Goal: Task Accomplishment & Management: Manage account settings

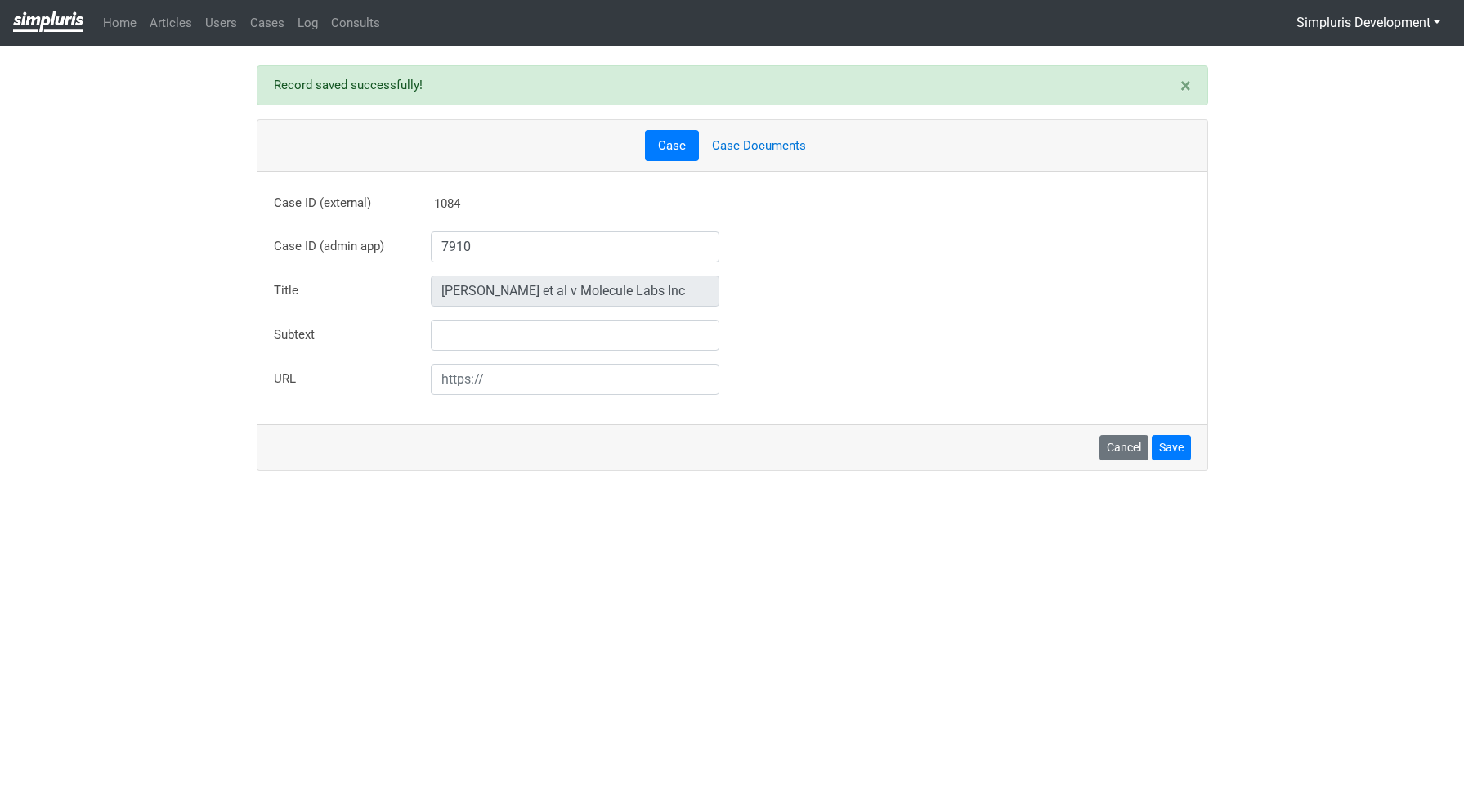
click at [748, 143] on link "Case Documents" at bounding box center [759, 146] width 120 height 32
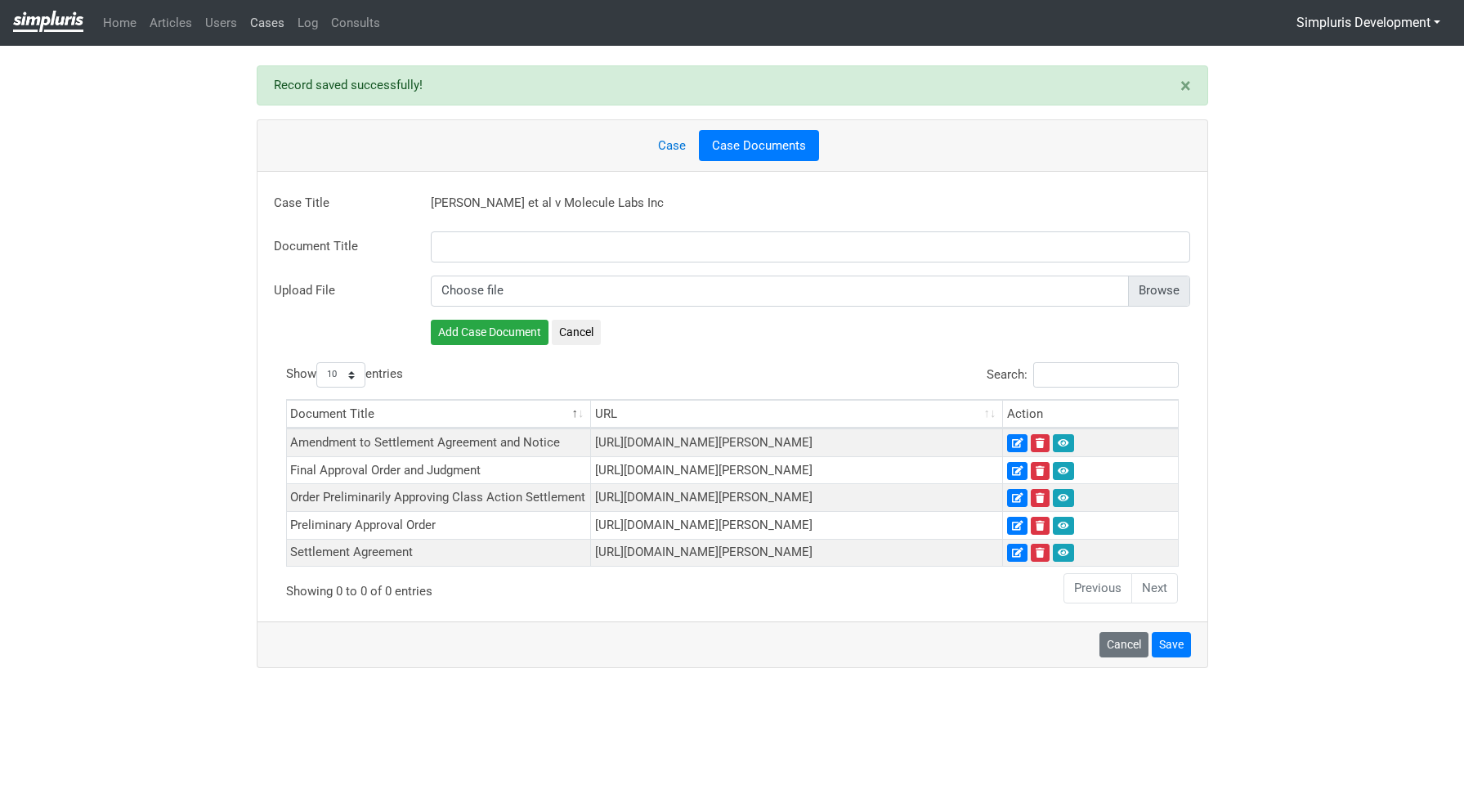
click at [254, 26] on link "Cases" at bounding box center [267, 23] width 48 height 32
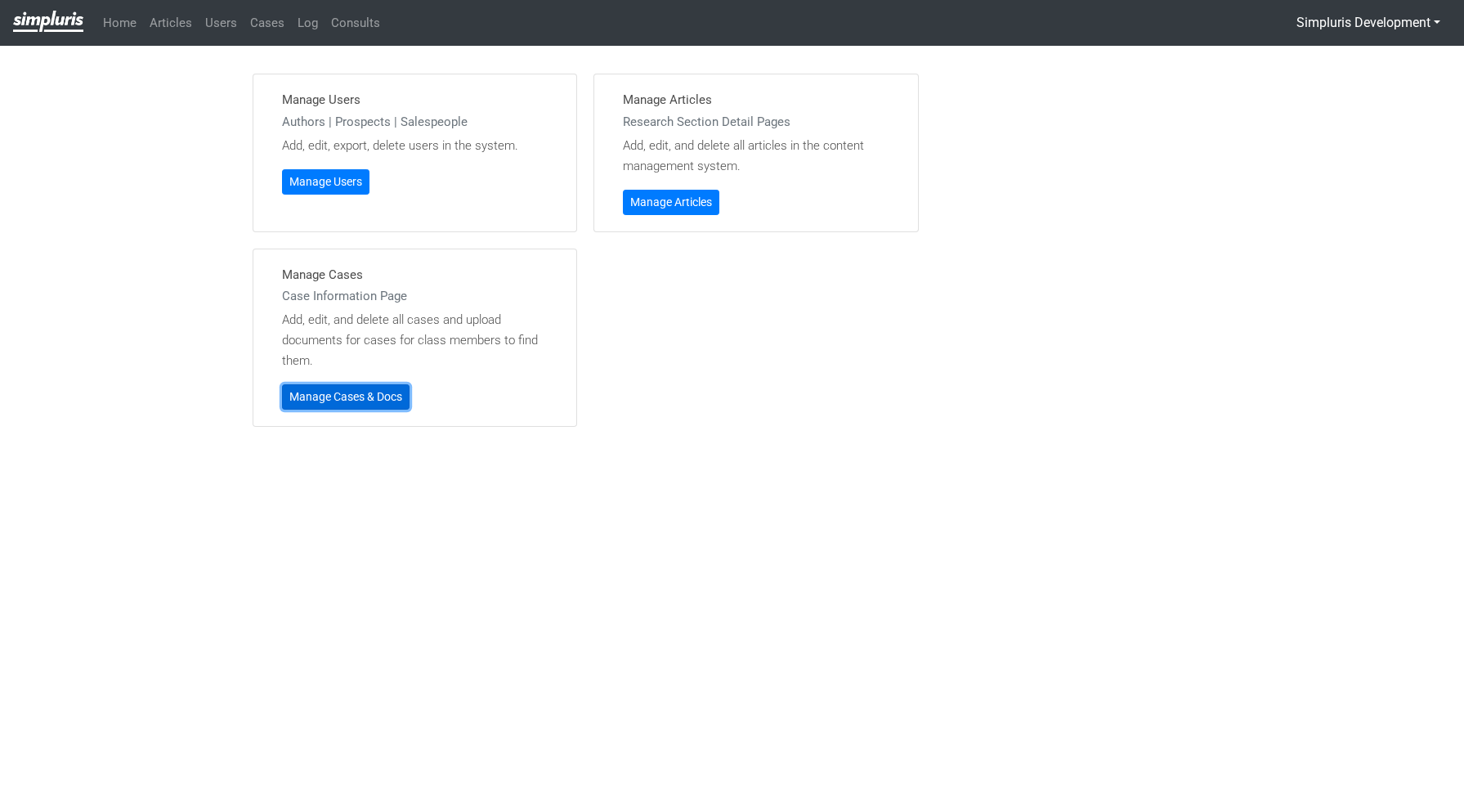
click at [379, 395] on link "Manage Cases & Docs" at bounding box center [345, 397] width 128 height 26
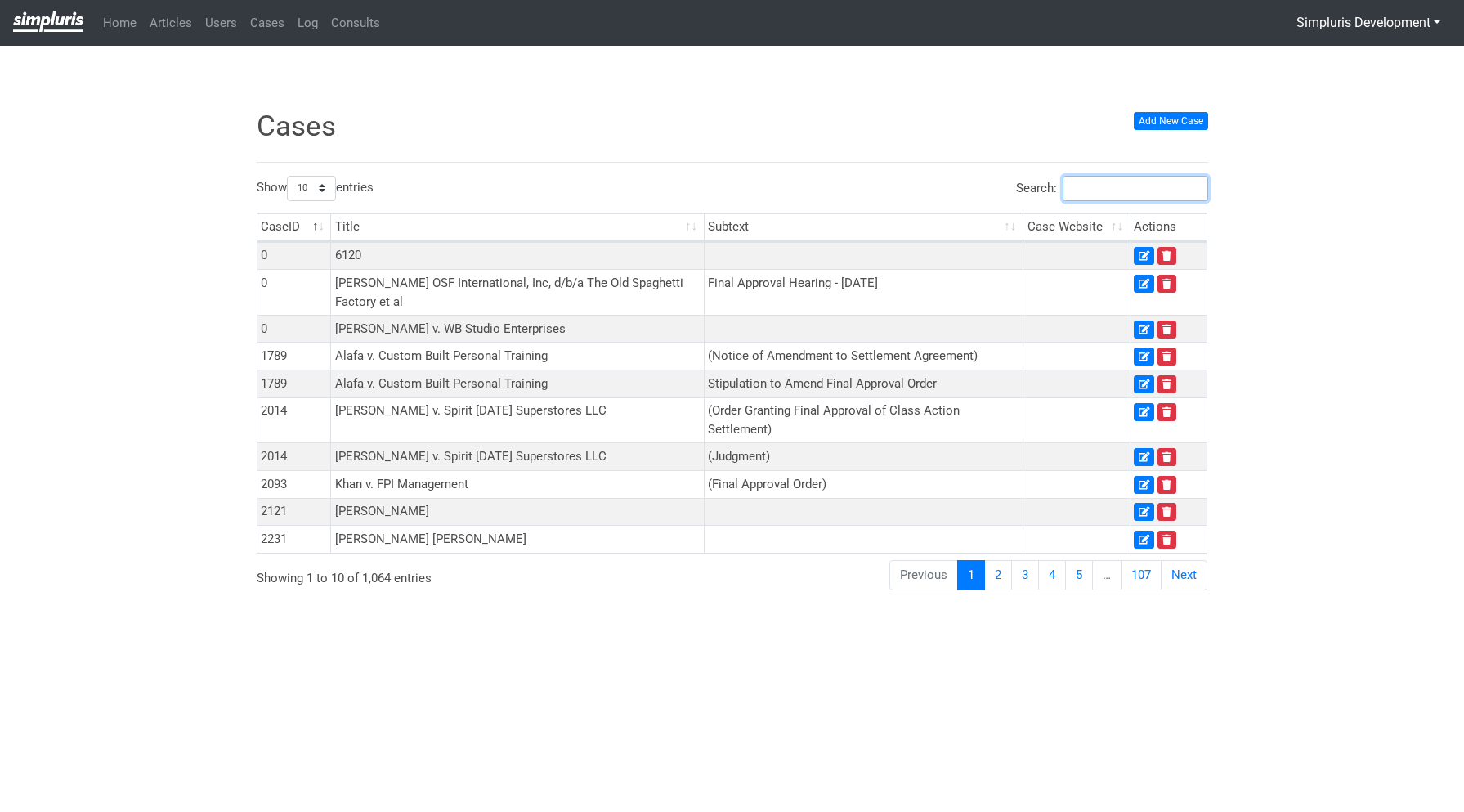
click at [1126, 195] on input "Search:" at bounding box center [1135, 188] width 145 height 26
click at [1143, 185] on input "Search:" at bounding box center [1135, 188] width 145 height 26
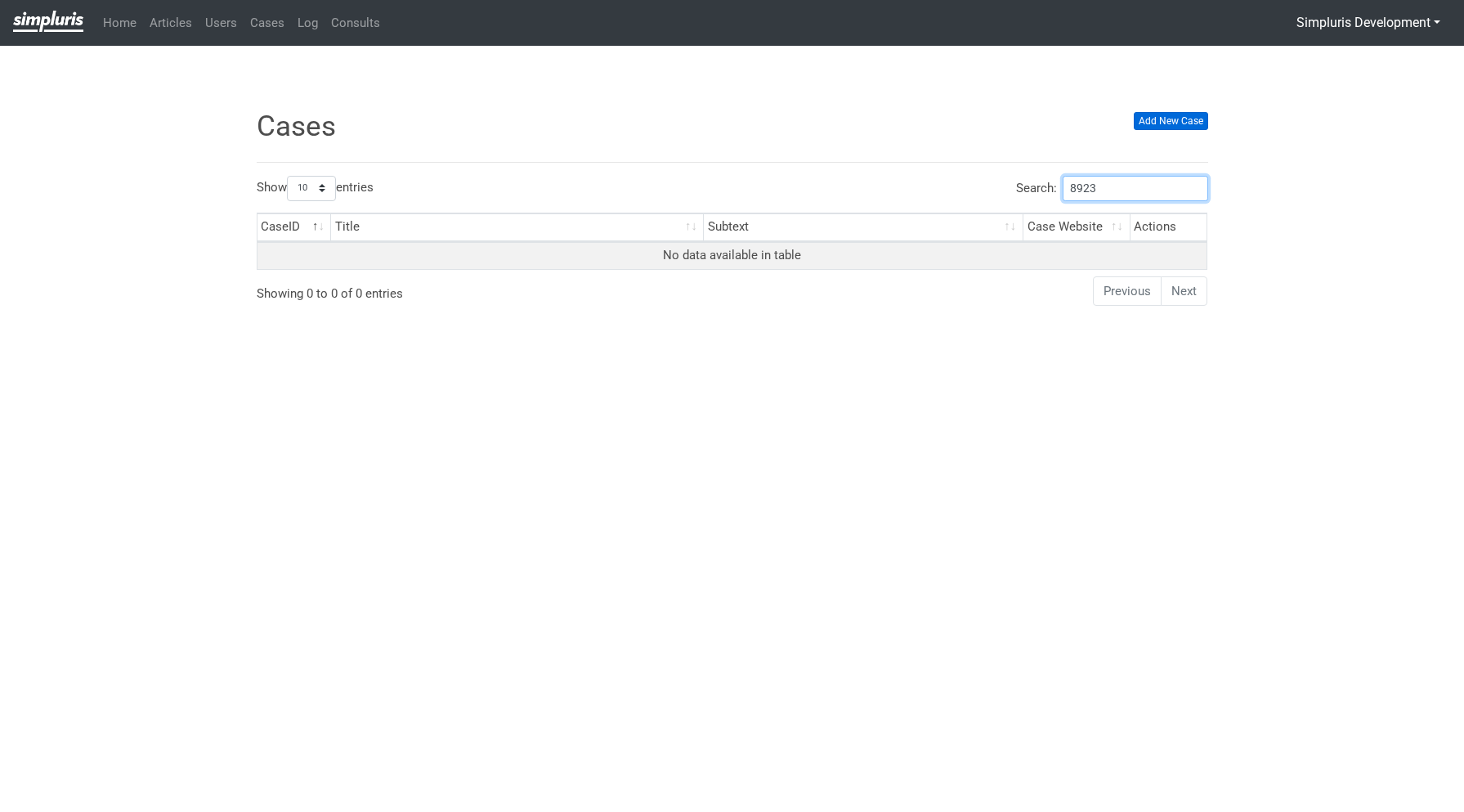
type input "8923"
click at [1164, 121] on link "Add New Case" at bounding box center [1171, 121] width 74 height 18
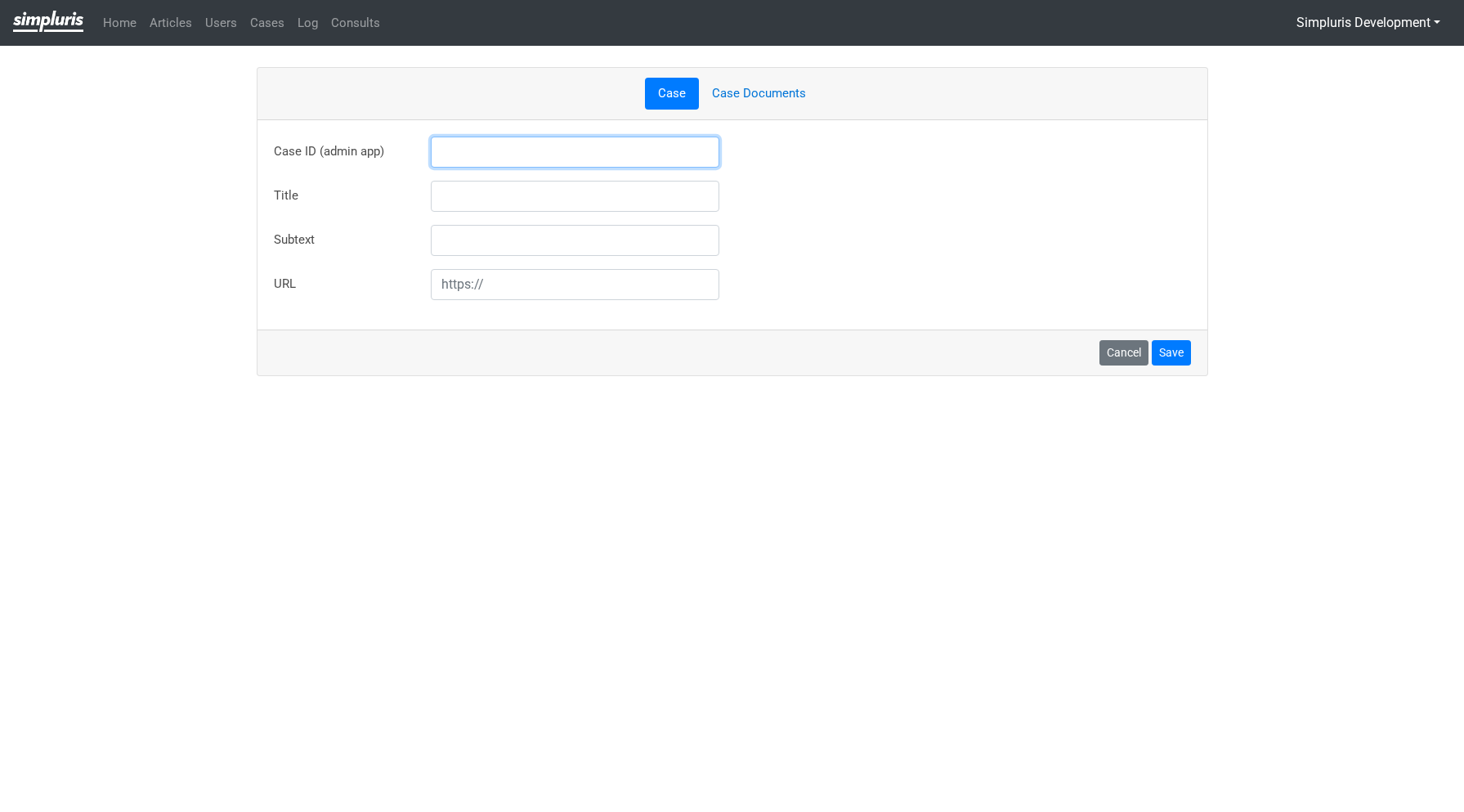
click at [549, 149] on input "text" at bounding box center [575, 153] width 289 height 31
type input "8923"
type input "Rhyan Nishiyama v Kambrian Corporation"
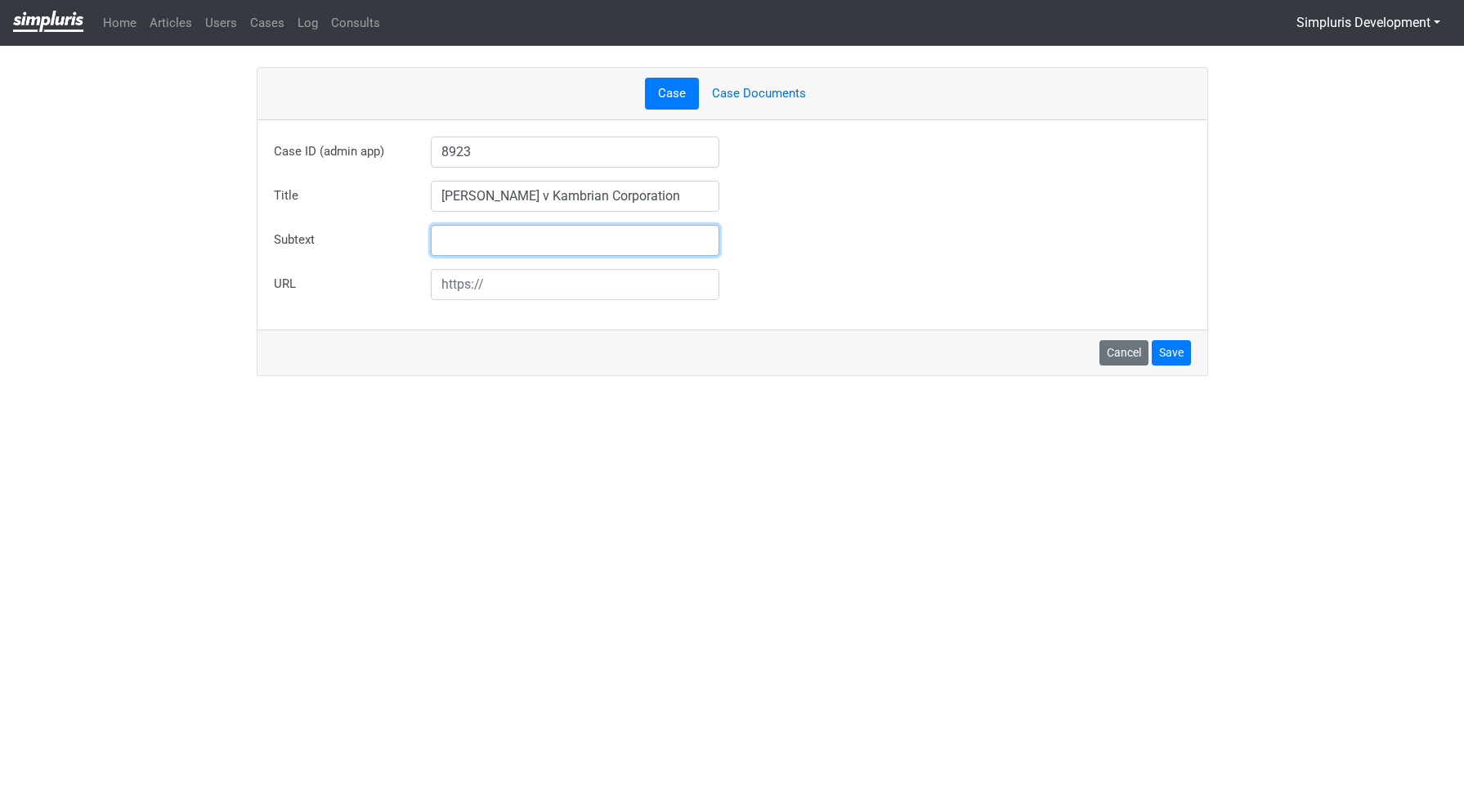
click at [814, 190] on div "Title Rhyan Nishiyama v Kambrian Corporation" at bounding box center [732, 196] width 941 height 31
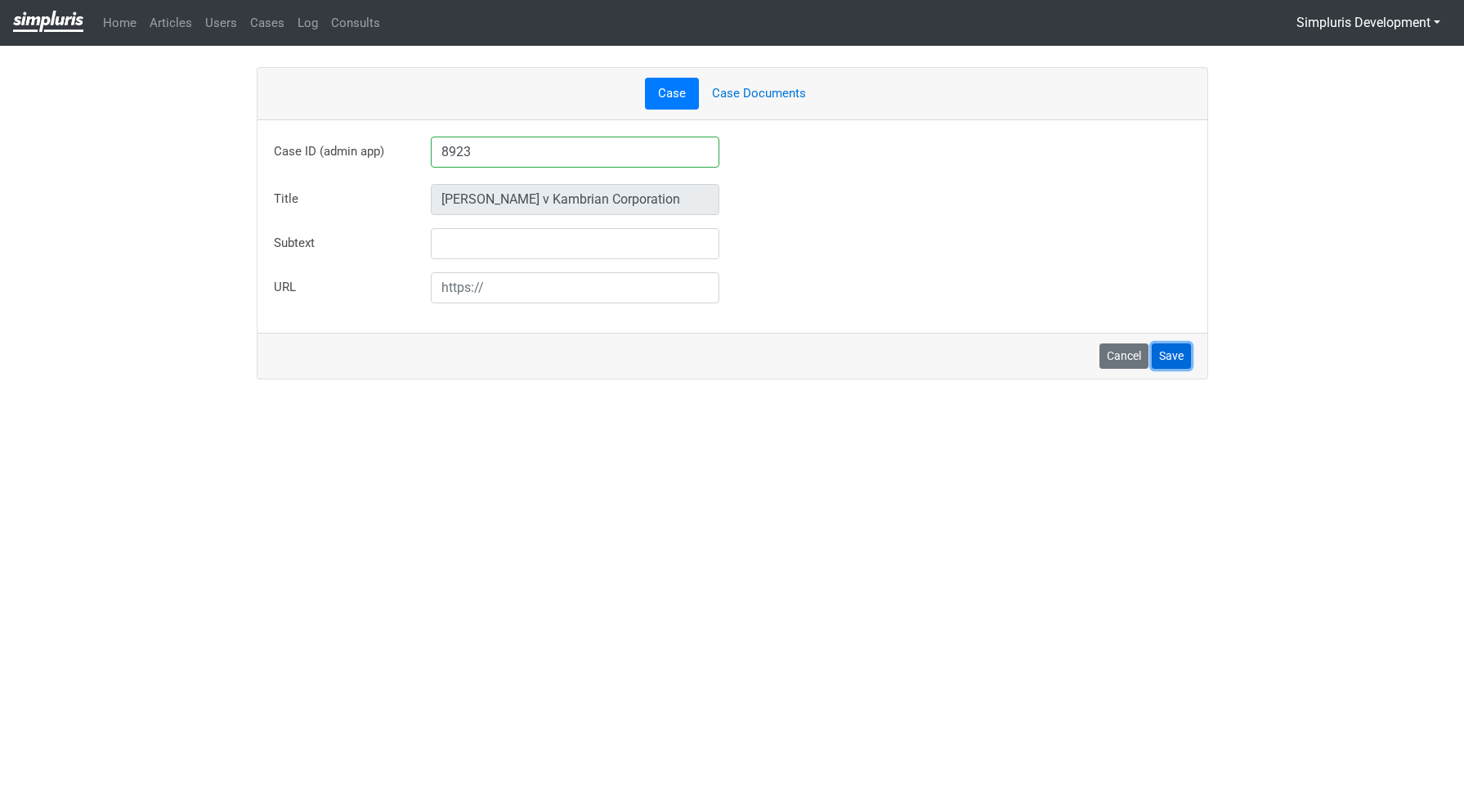
click at [1169, 359] on button "Save" at bounding box center [1171, 355] width 40 height 26
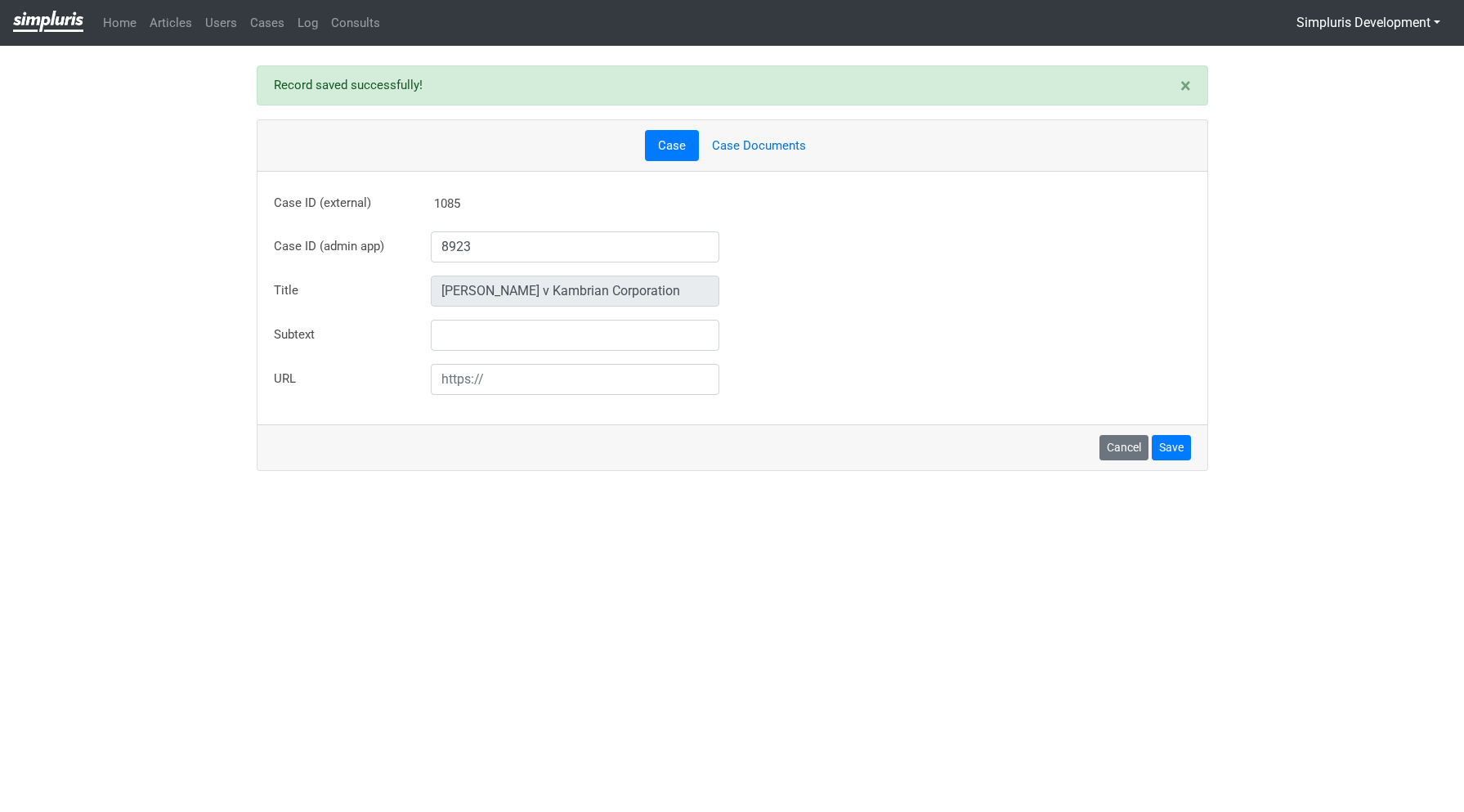
click at [770, 147] on link "Case Documents" at bounding box center [759, 146] width 120 height 32
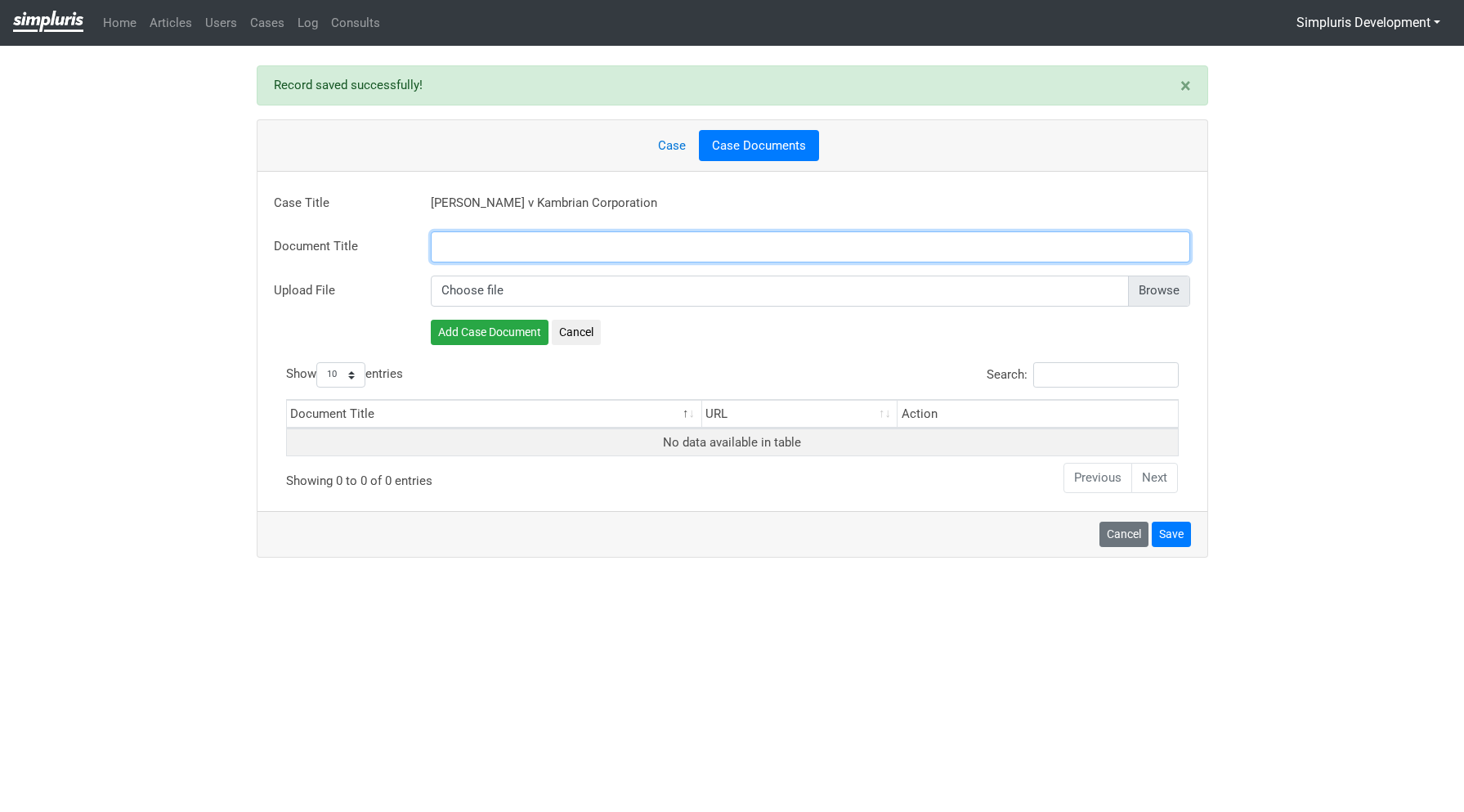
click at [631, 255] on input "text" at bounding box center [811, 247] width 760 height 31
paste input "rder Preliminarily Approving Class Action Settlement"
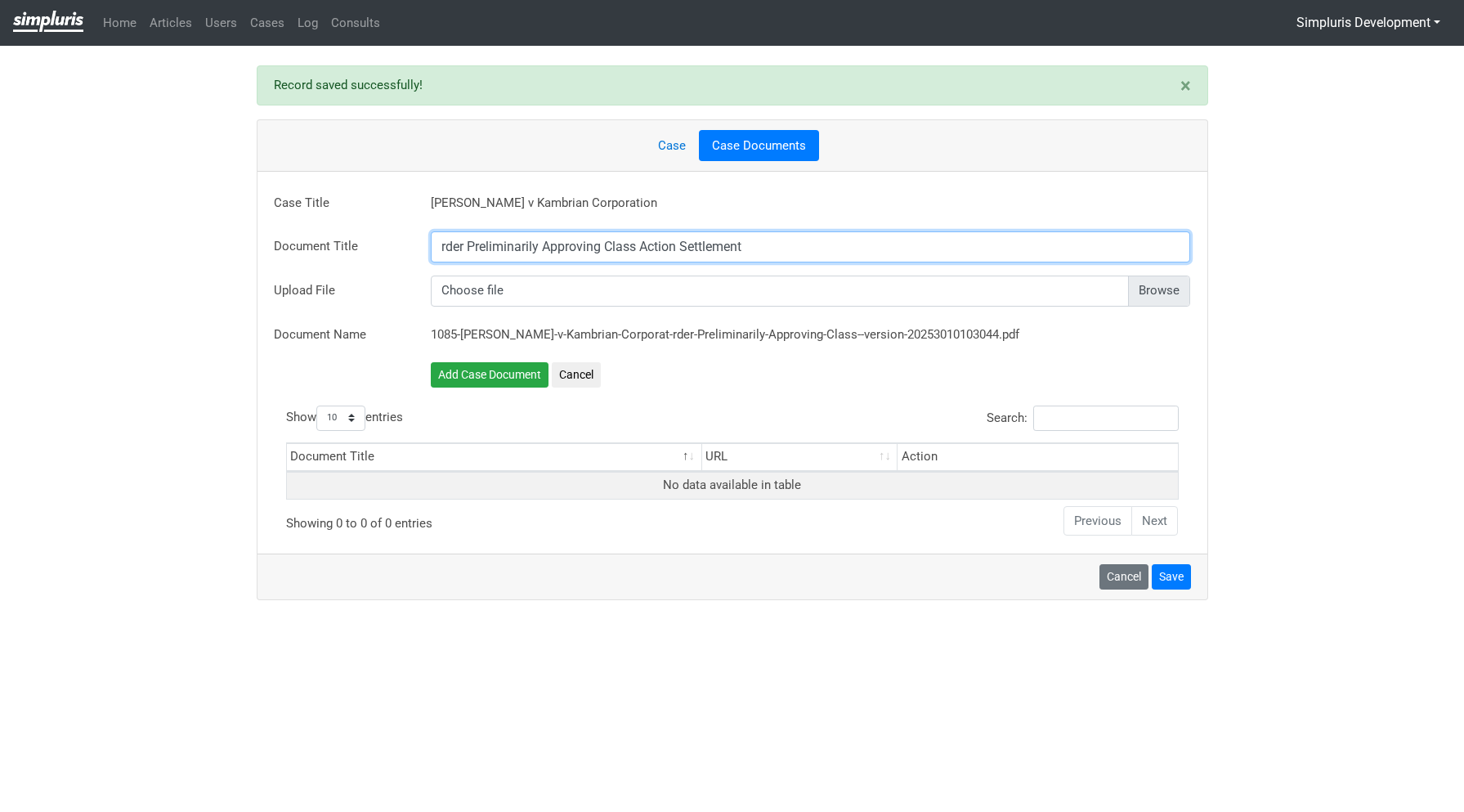
click at [442, 242] on input "rder Preliminarily Approving Class Action Settlement" at bounding box center [811, 247] width 760 height 31
type input "Order Preliminarily Approving Class Action Settlement"
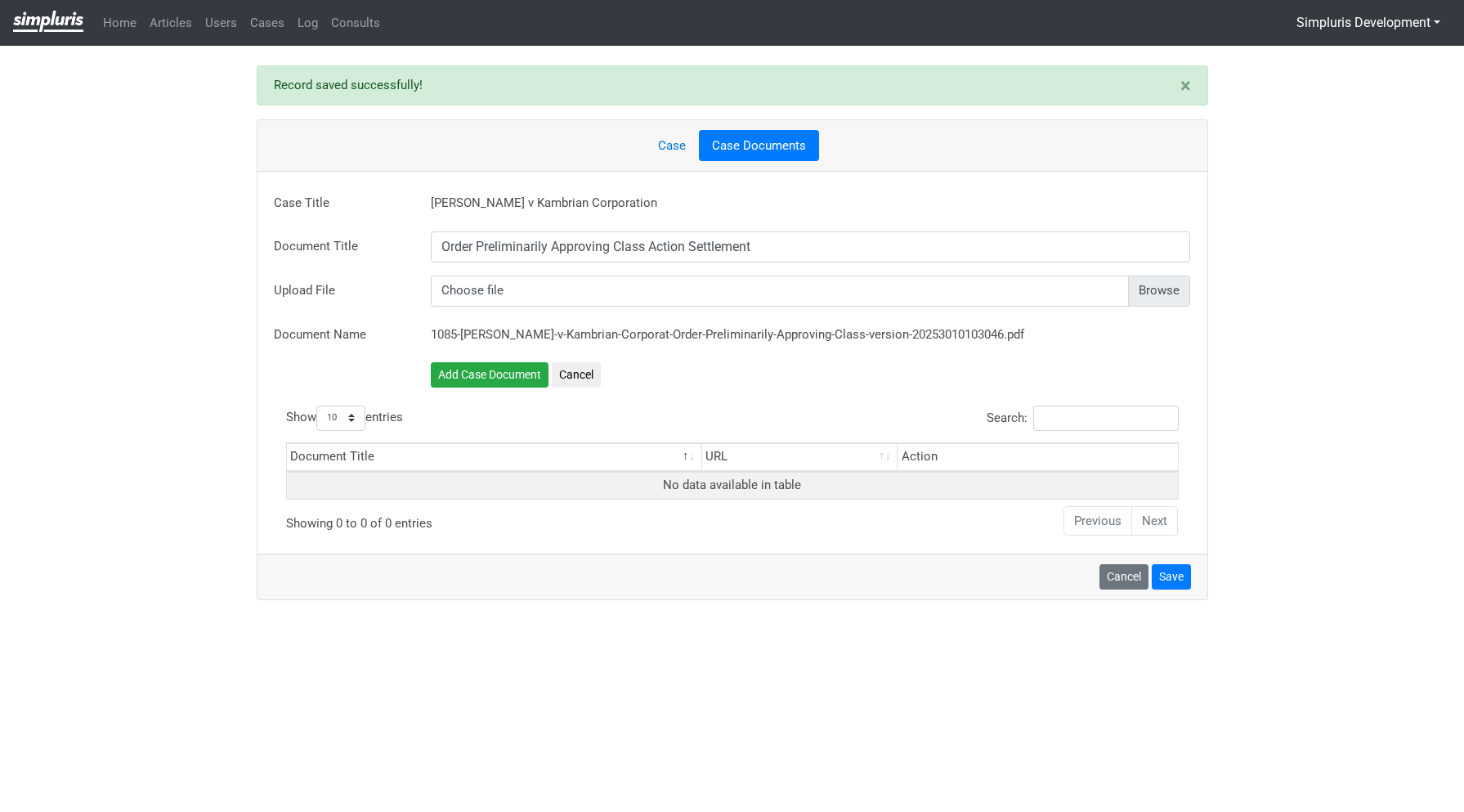
click at [1164, 287] on input "file" at bounding box center [811, 291] width 760 height 31
type input "C:\fakepath\25.09.17 FILED MX PRELIM APPROVAL NISHIYAMA - ORDER.pdf"
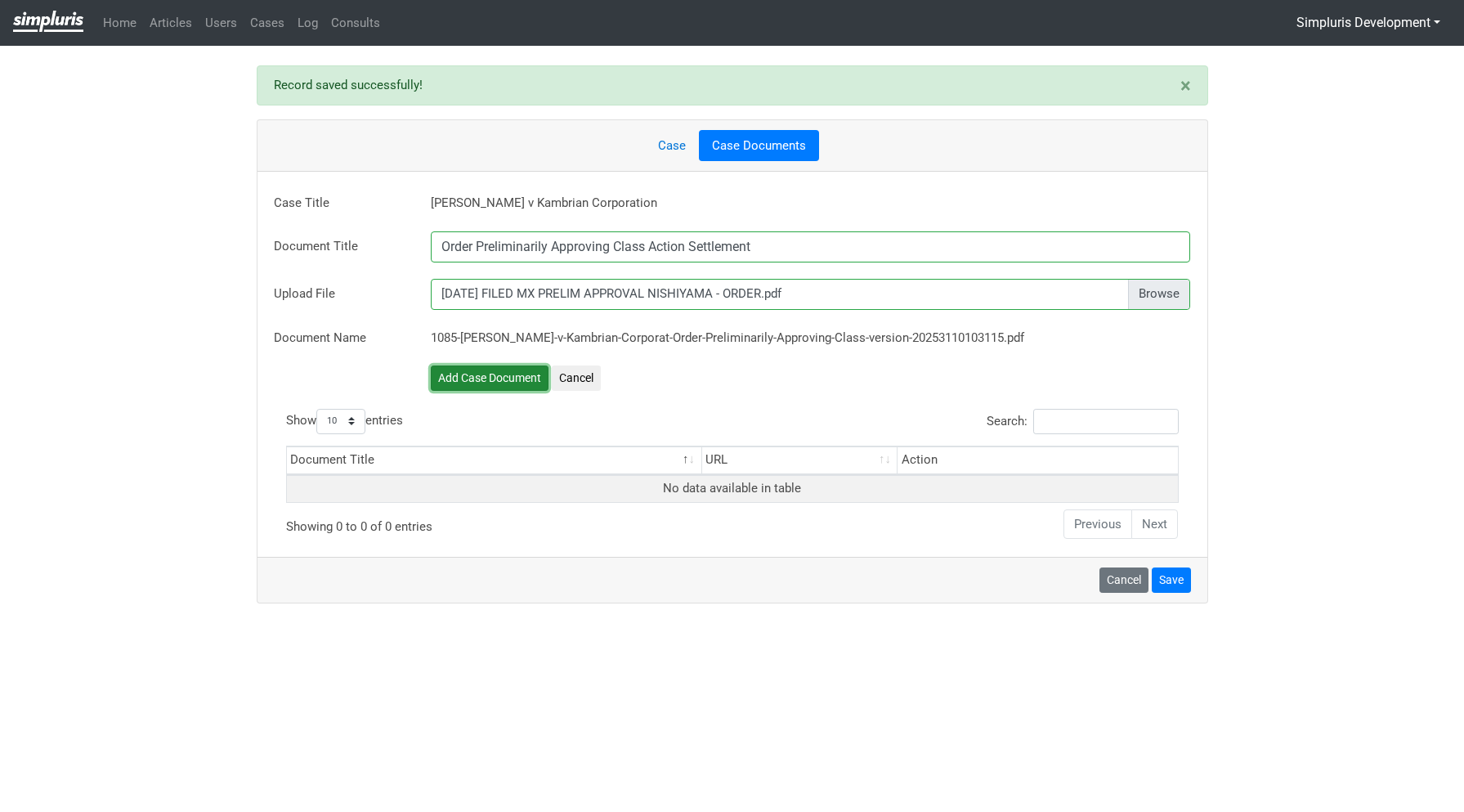
click at [489, 384] on button "Add Case Document" at bounding box center [490, 378] width 118 height 26
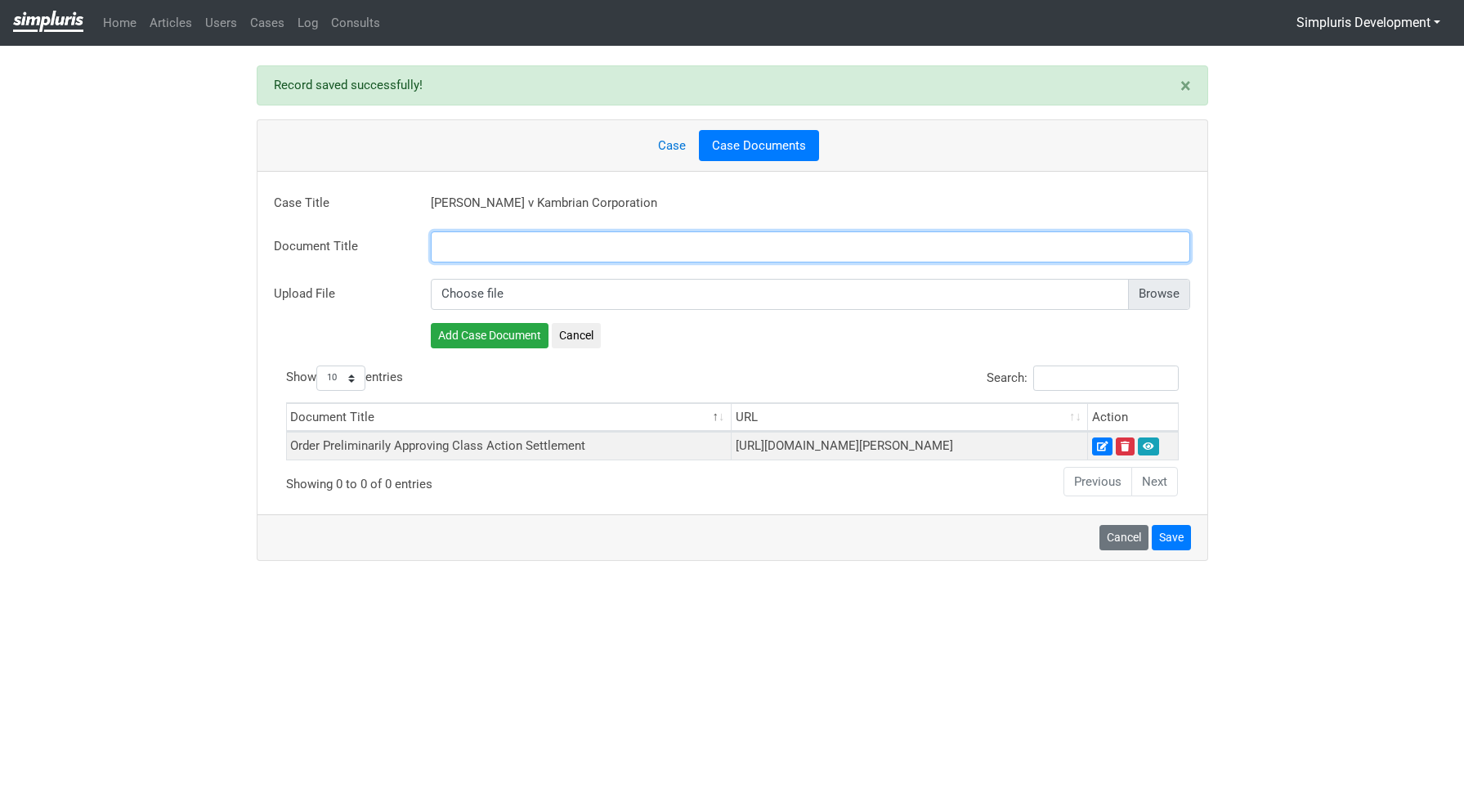
click at [570, 248] on input "text" at bounding box center [811, 247] width 760 height 31
paste input "Settlement Agreement"
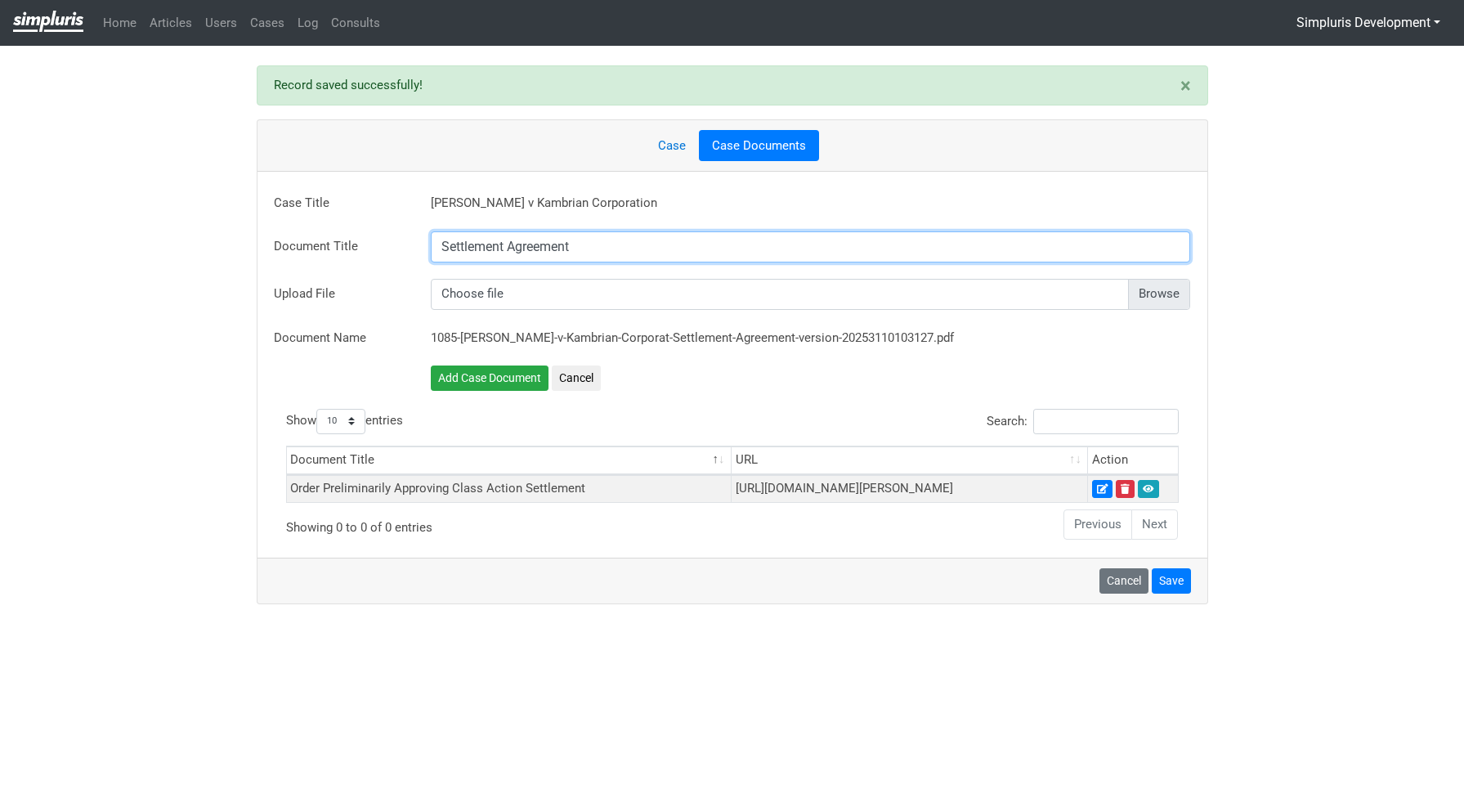
type input "Settlement Agreement"
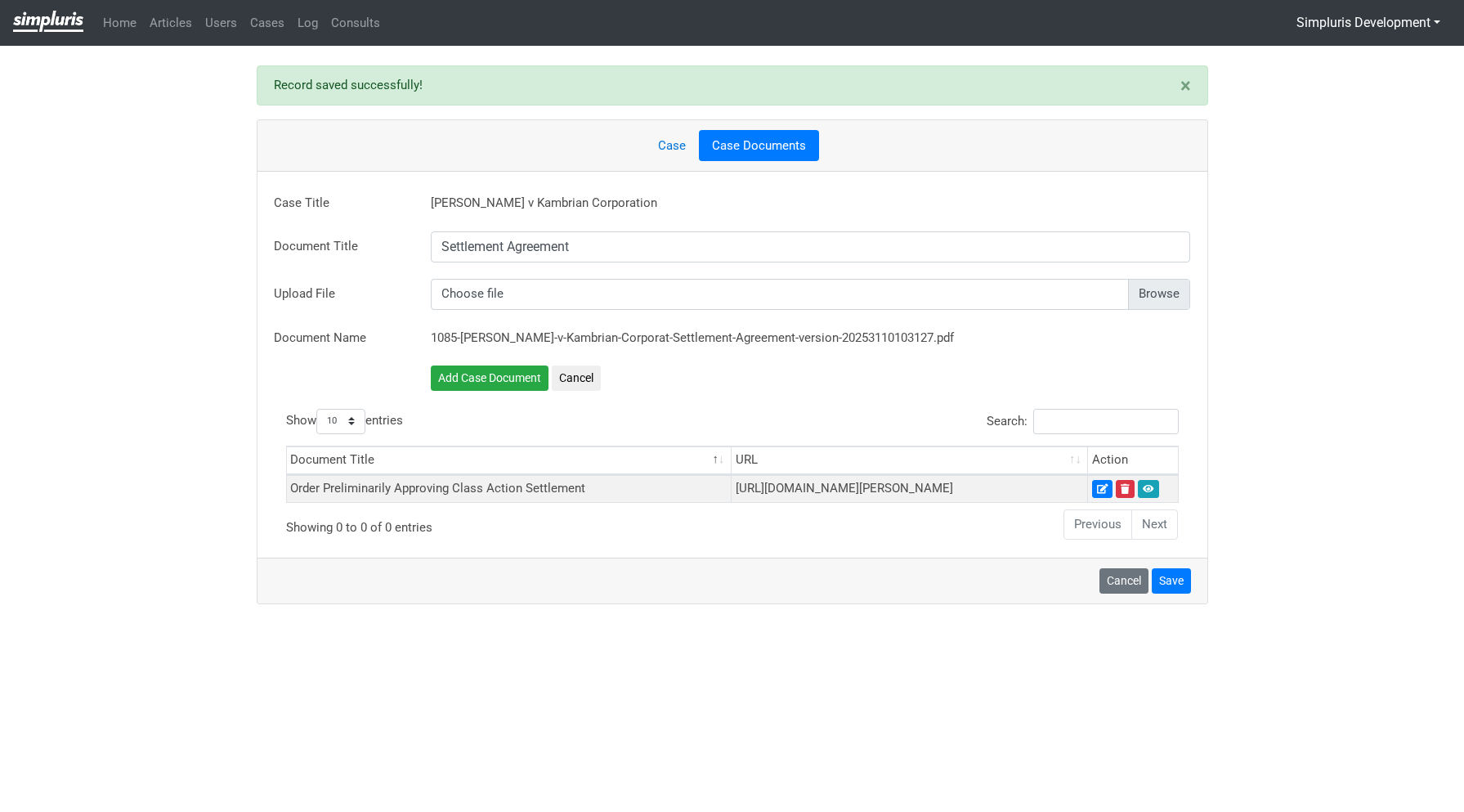
click at [1175, 298] on input "file" at bounding box center [811, 294] width 760 height 31
type input "C:\fakepath\25.01.27 FULLY EXECUTED SETTLEMENT AGREEMENT.pdf"
click at [514, 377] on button "Add Case Document" at bounding box center [490, 378] width 118 height 26
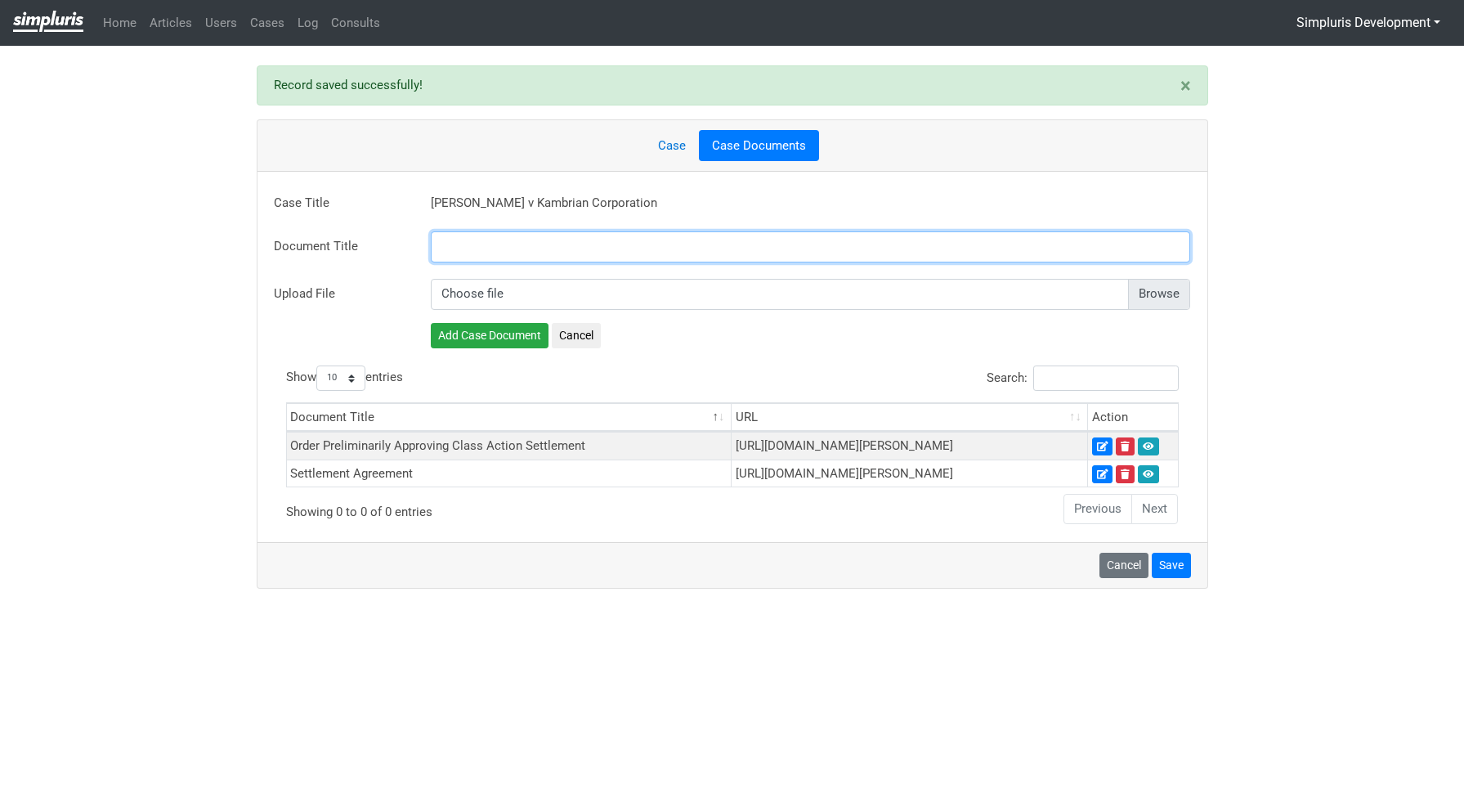
click at [596, 249] on input "text" at bounding box center [811, 247] width 760 height 31
paste input "Amendment to Settlement Agreement and Notice"
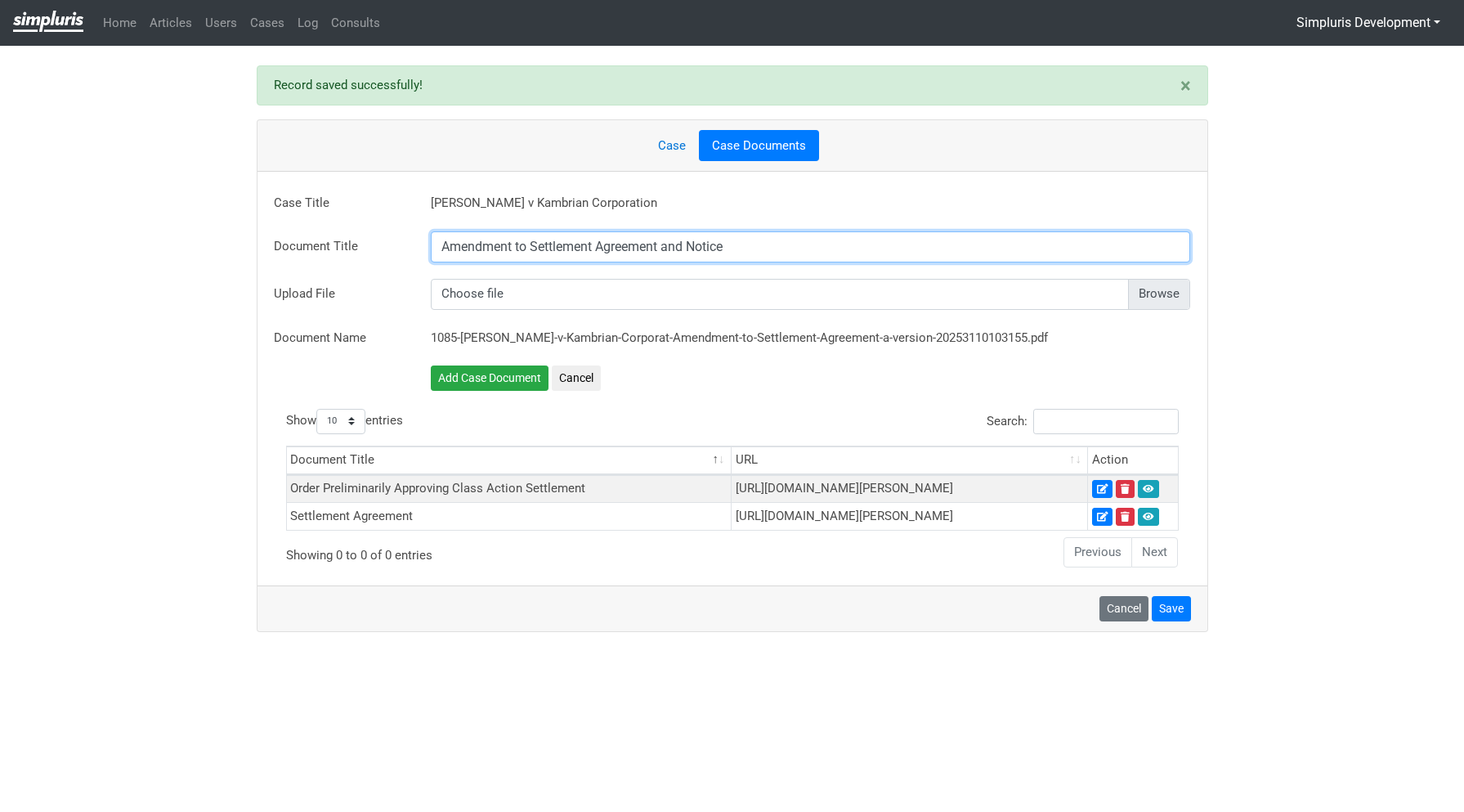
type input "Amendment to Settlement Agreement and Notice"
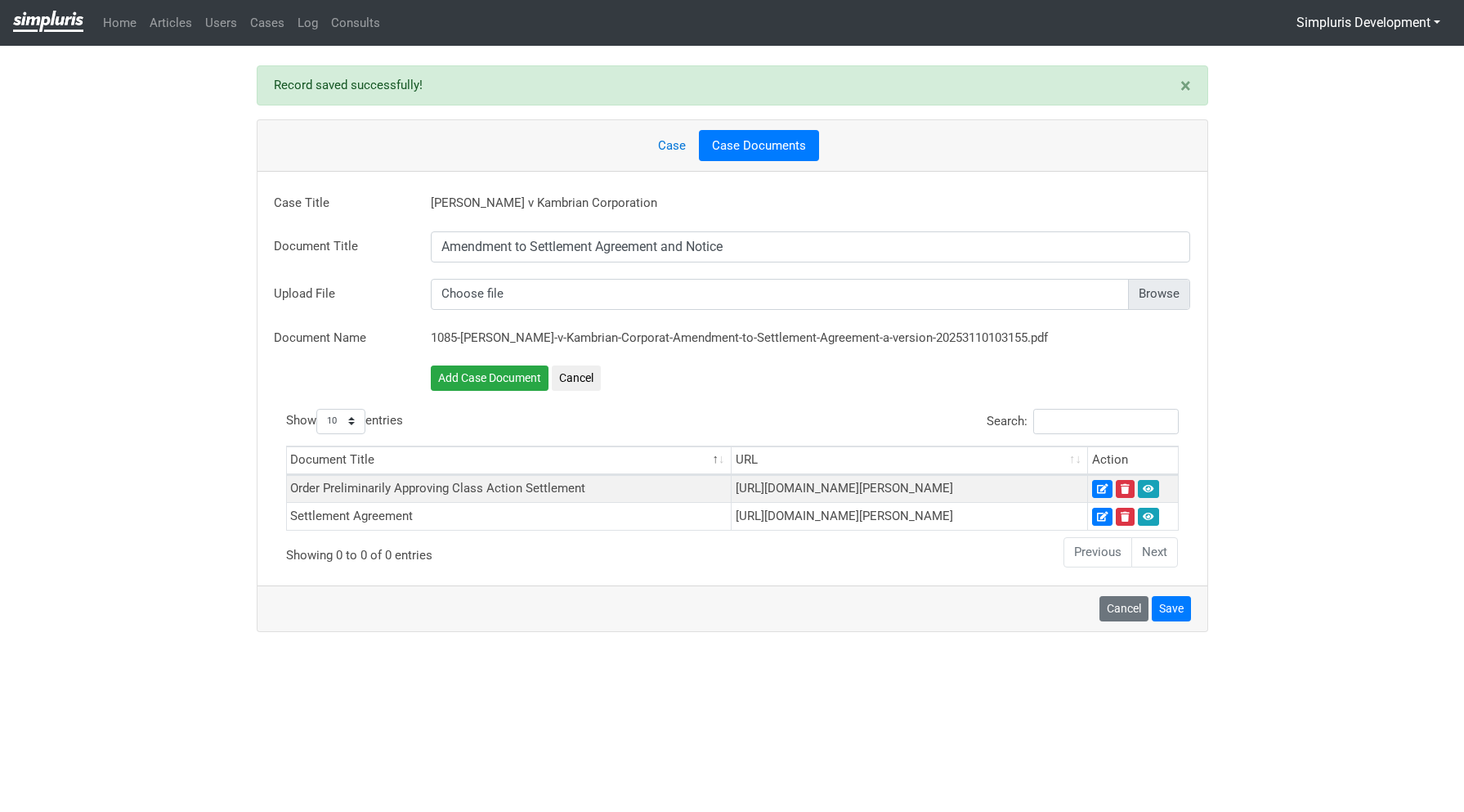
click at [1143, 286] on input "file" at bounding box center [811, 294] width 760 height 31
type input "C:\fakepath\25.08.28 FULLY EXECUTED AMENDMENT TO CLASS SETTLEMENT AGREEMENT AND…"
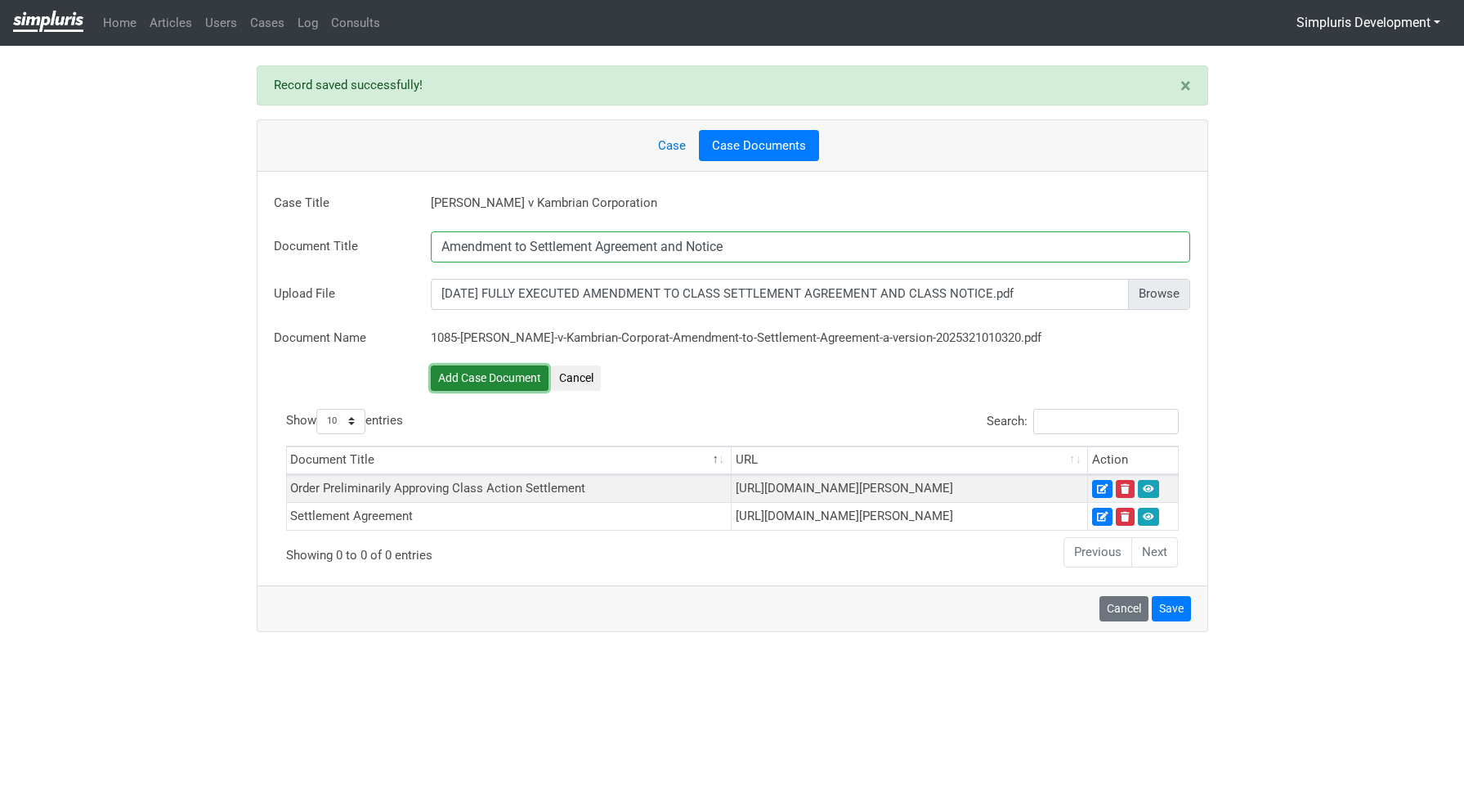
click at [522, 378] on button "Add Case Document" at bounding box center [490, 378] width 118 height 26
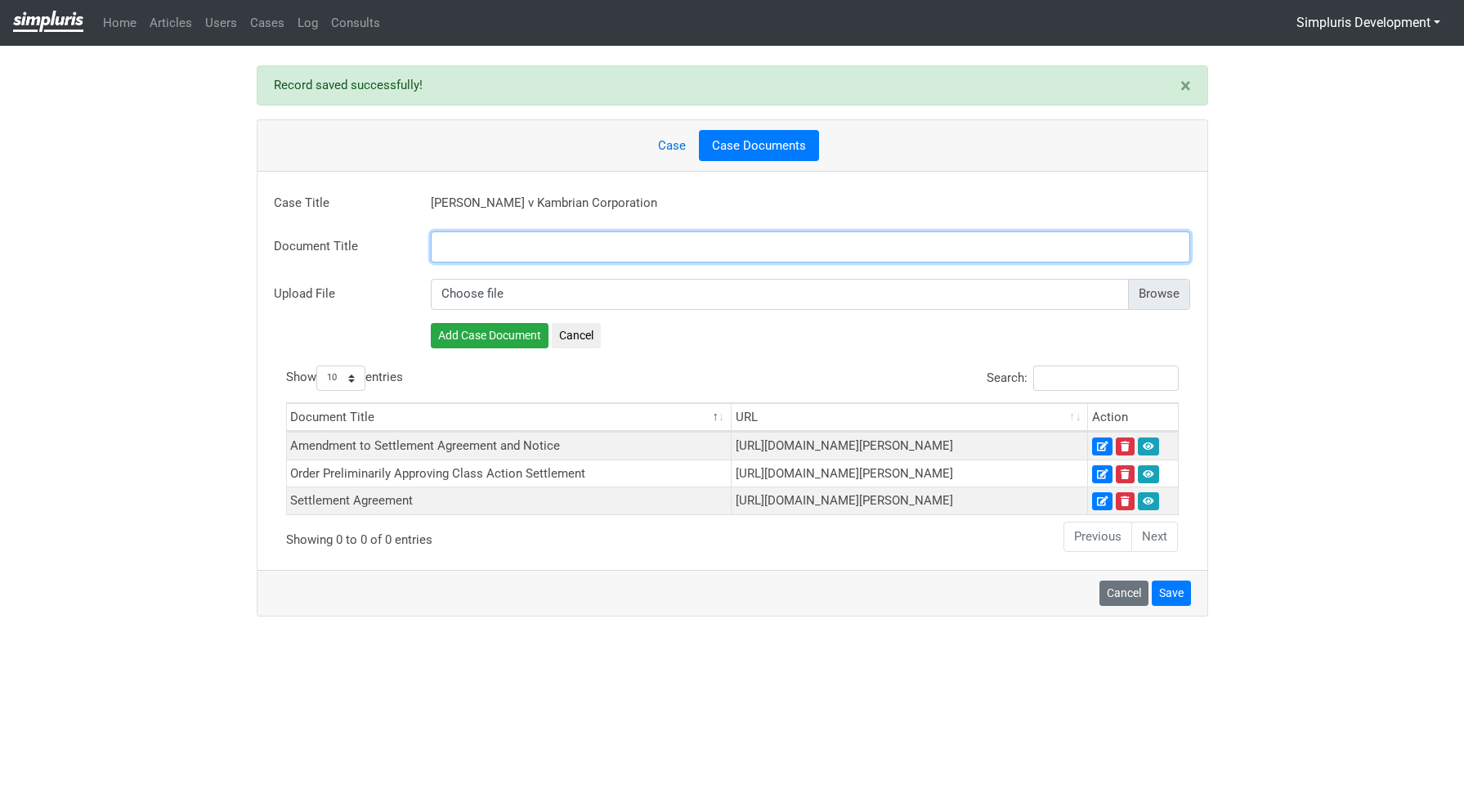
click at [666, 234] on input "text" at bounding box center [811, 247] width 760 height 31
paste input "Amendment to Settlement Agreement and Notice"
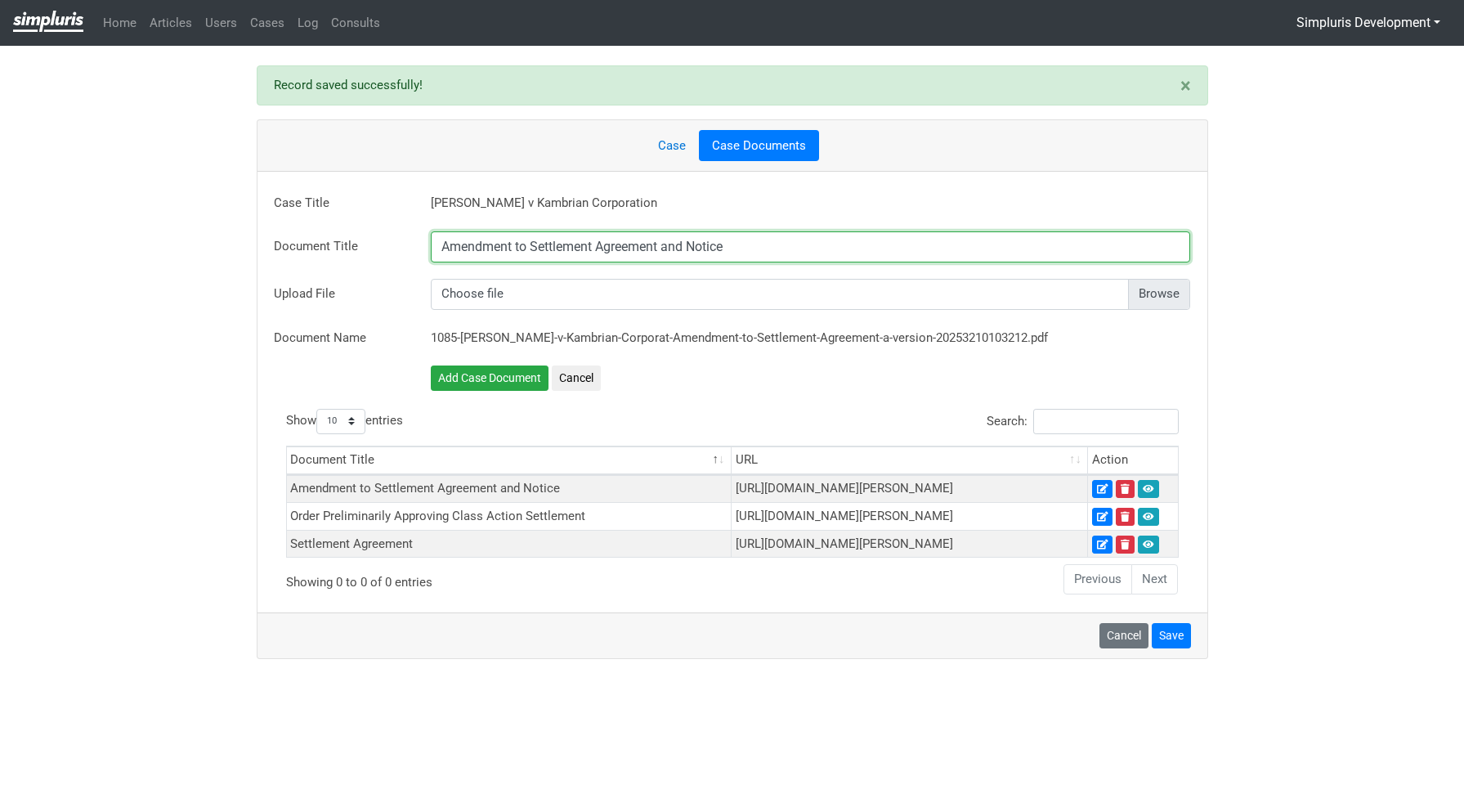
click at [748, 238] on input "Amendment to Settlement Agreement and Notice" at bounding box center [811, 247] width 760 height 31
drag, startPoint x: 794, startPoint y: 250, endPoint x: 242, endPoint y: 274, distance: 552.5
click at [242, 274] on div "× Record saved successfully! × Record deleted successfully! × Unable to perform…" at bounding box center [732, 375] width 1464 height 620
paste input "Preliminary Approval Order"
type input "Preliminary Approval Order"
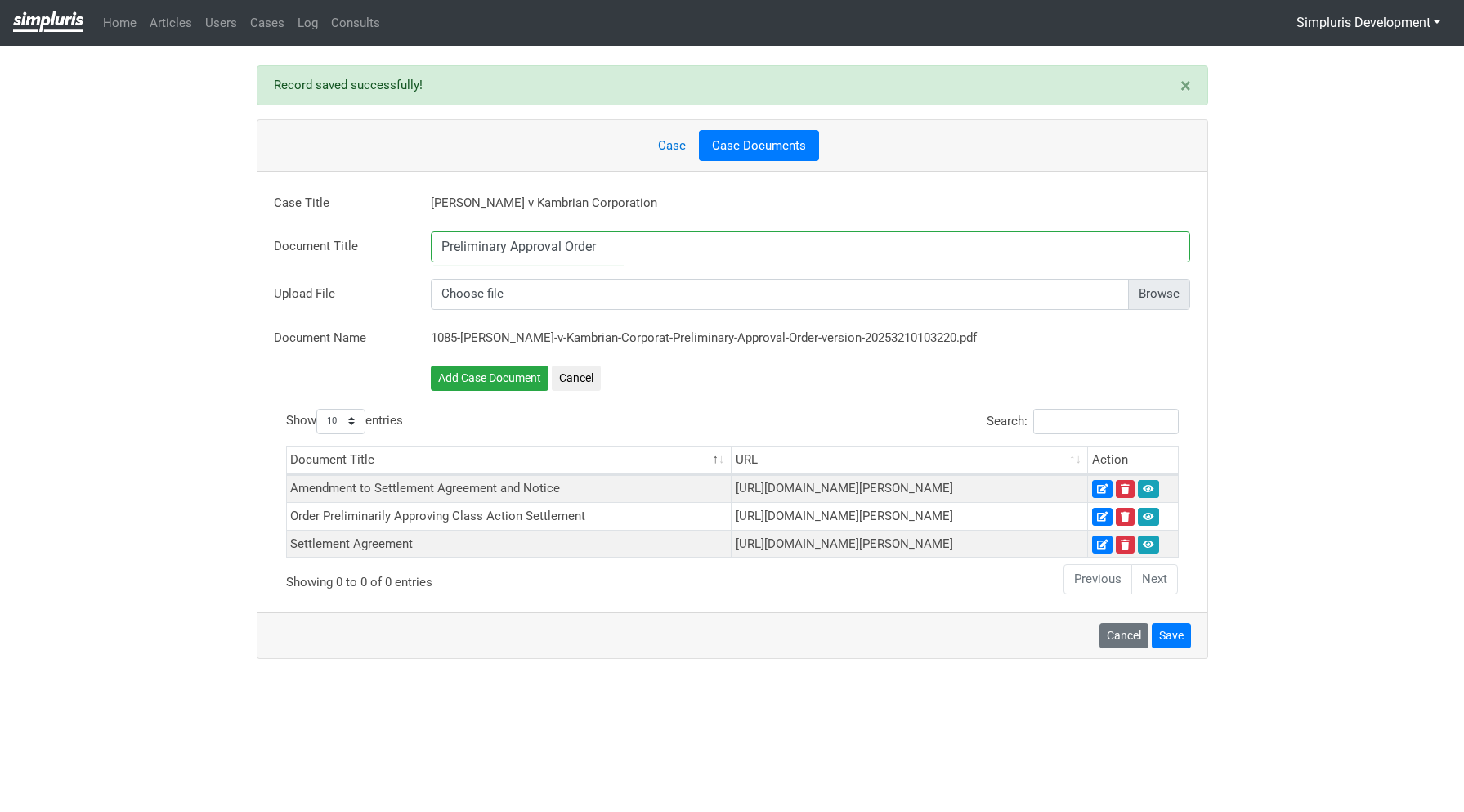
click at [1154, 288] on input "file" at bounding box center [811, 294] width 760 height 31
type input "C:\fakepath\25.09.15 MINUTE ORDER.pdf"
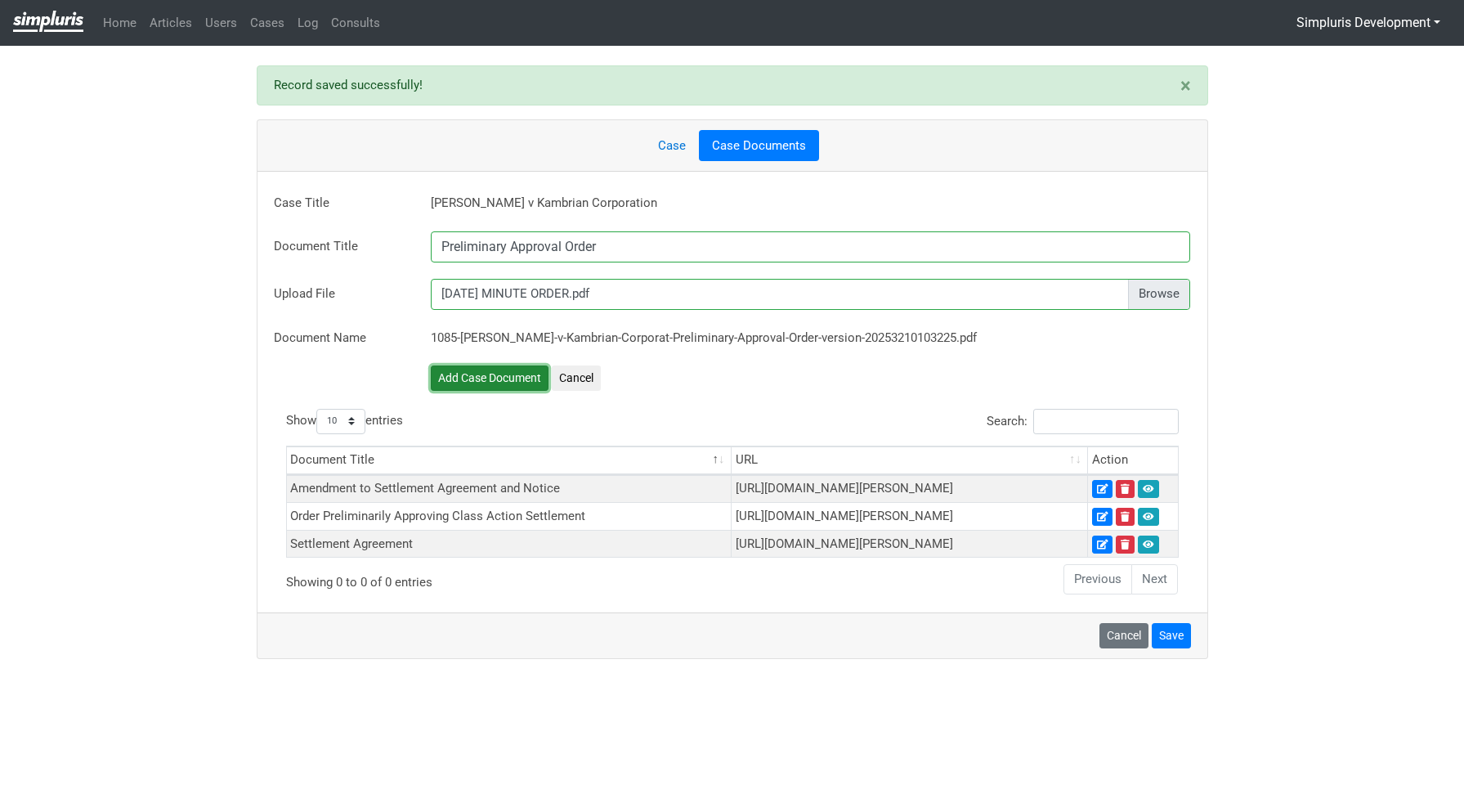
click at [510, 383] on button "Add Case Document" at bounding box center [490, 378] width 118 height 26
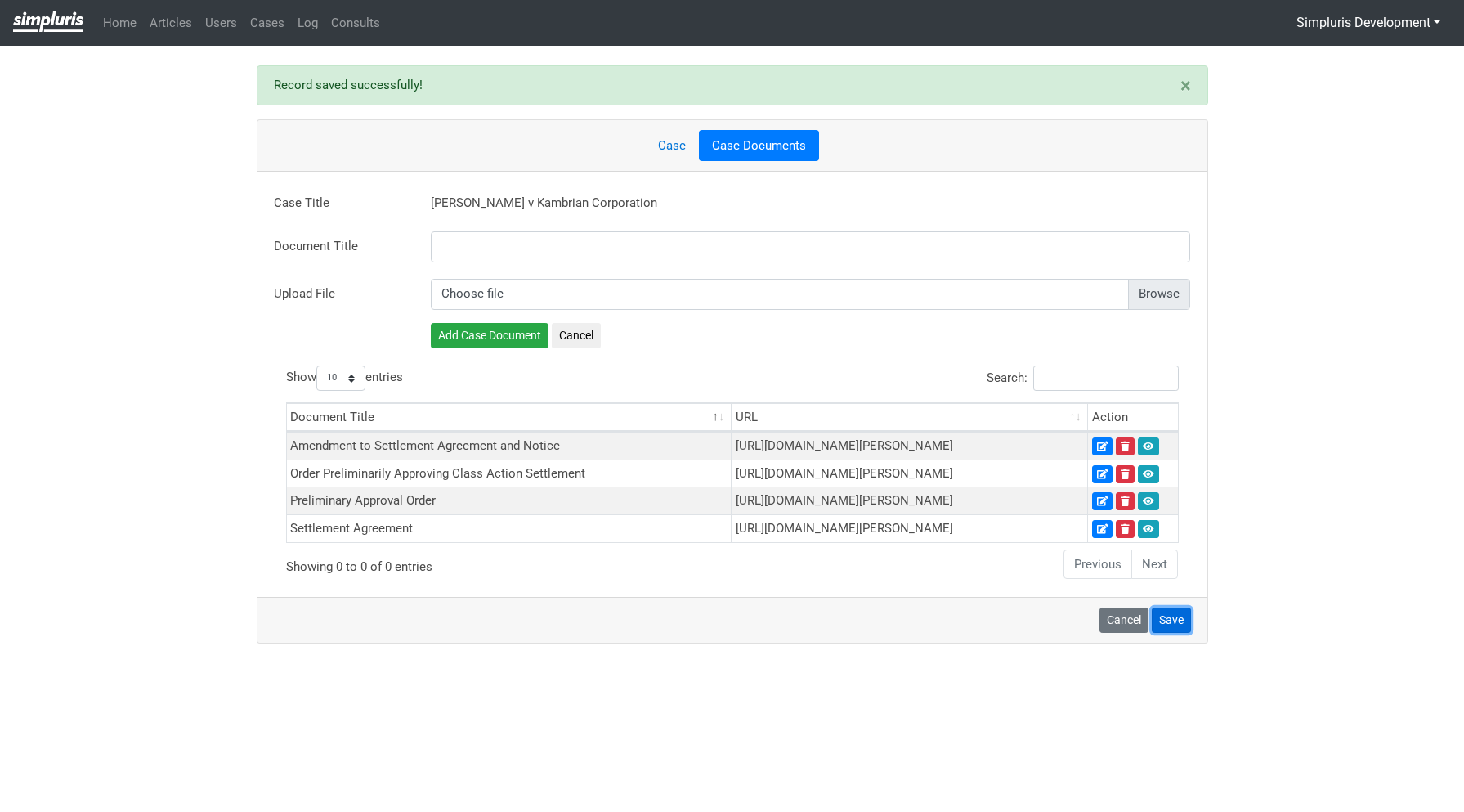
click at [1175, 632] on button "Save" at bounding box center [1171, 620] width 40 height 26
